Goal: Manage account settings

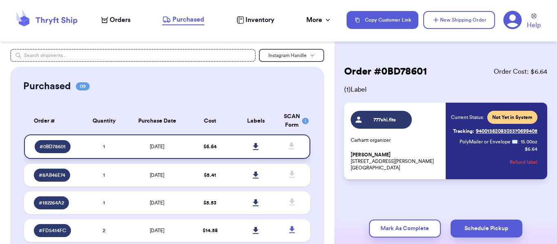
click at [253, 144] on icon at bounding box center [256, 146] width 6 height 7
click at [511, 20] on icon at bounding box center [513, 20] width 19 height 19
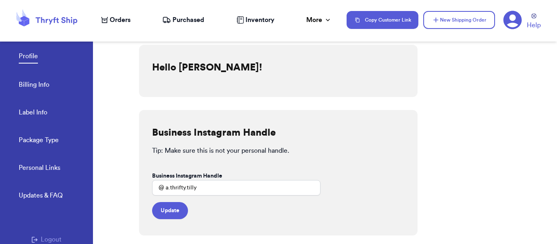
click at [40, 84] on link "Billing Info" at bounding box center [34, 85] width 31 height 11
click at [26, 84] on link "Billing Info" at bounding box center [34, 85] width 31 height 11
click at [21, 89] on link "Billing Info" at bounding box center [34, 85] width 31 height 11
click at [41, 84] on link "Billing Info" at bounding box center [34, 85] width 31 height 11
click at [33, 113] on link "Label Info" at bounding box center [33, 113] width 29 height 11
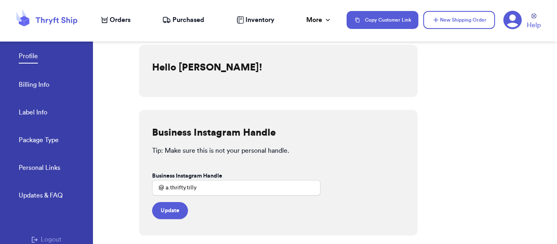
click at [19, 113] on link "Label Info" at bounding box center [33, 113] width 29 height 11
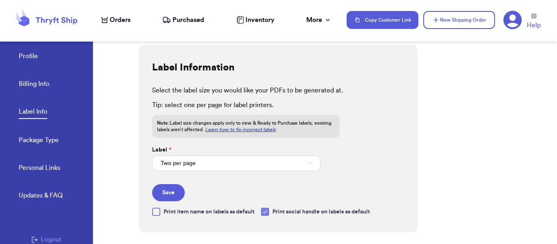
select select "MI"
